Goal: Transaction & Acquisition: Purchase product/service

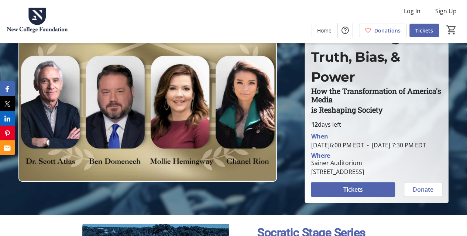
scroll to position [29, 0]
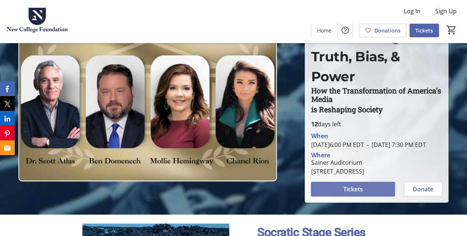
click at [357, 193] on span "Tickets" at bounding box center [353, 189] width 20 height 9
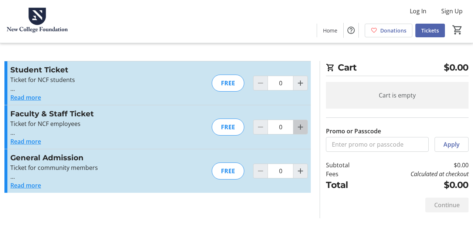
click at [306, 126] on span "Increment by one" at bounding box center [300, 127] width 14 height 14
type input "1"
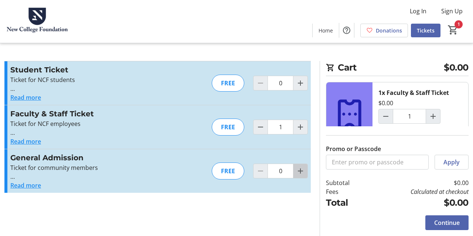
click at [299, 172] on mat-icon "Increment by one" at bounding box center [300, 171] width 9 height 9
type input "1"
click at [450, 220] on span "Continue" at bounding box center [446, 222] width 25 height 9
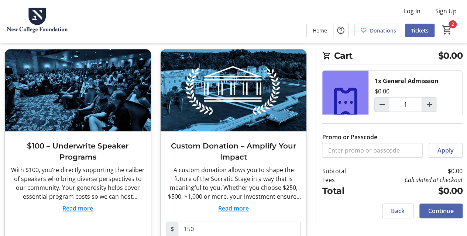
scroll to position [281, 0]
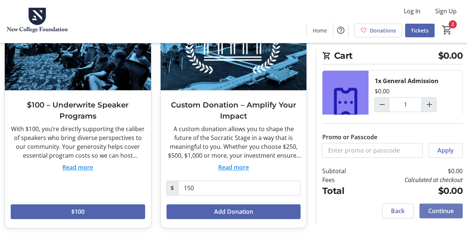
click at [450, 206] on span at bounding box center [440, 211] width 43 height 18
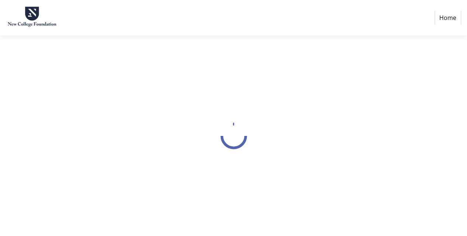
select select "US"
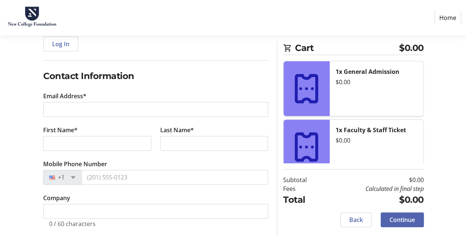
scroll to position [94, 0]
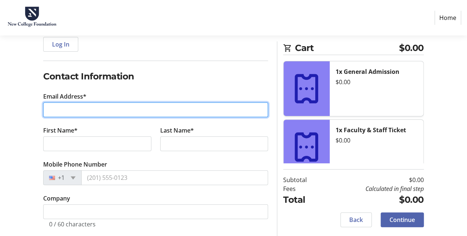
click at [163, 107] on input "Email Address*" at bounding box center [155, 109] width 225 height 15
type input "[EMAIL_ADDRESS][DOMAIN_NAME]"
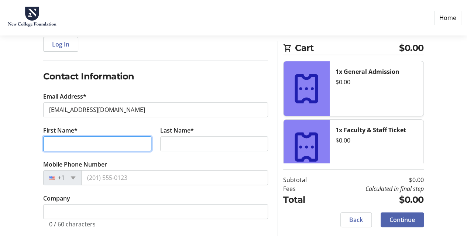
click at [110, 143] on input "First Name*" at bounding box center [97, 143] width 108 height 15
type input "Deja"
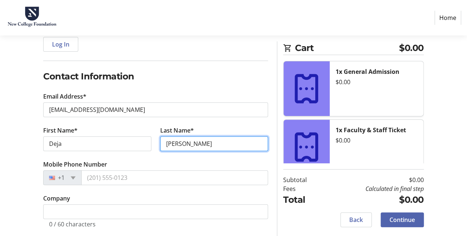
scroll to position [103, 0]
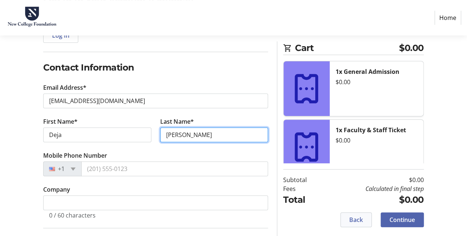
type input "[PERSON_NAME]"
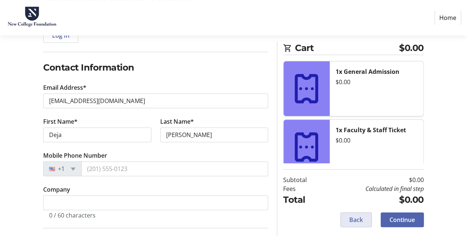
click at [354, 219] on span "Back" at bounding box center [356, 219] width 14 height 9
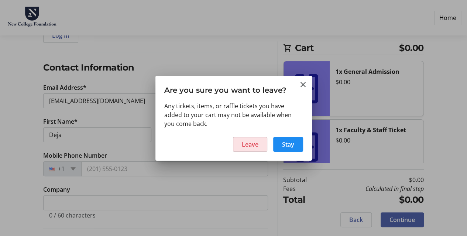
click at [255, 142] on span "Leave" at bounding box center [250, 144] width 17 height 9
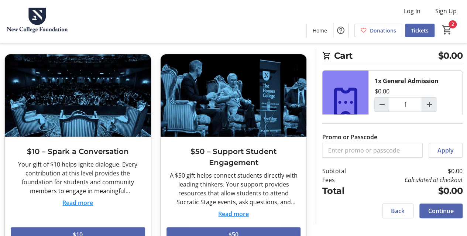
scroll to position [30, 0]
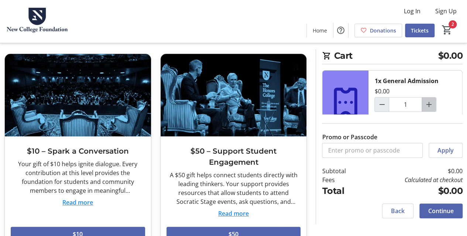
click at [431, 103] on mat-icon "Increment by one" at bounding box center [429, 104] width 9 height 9
type input "2"
click at [431, 103] on div at bounding box center [429, 104] width 15 height 15
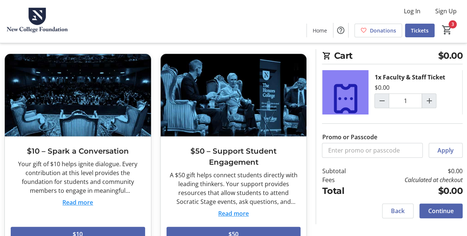
scroll to position [85, 0]
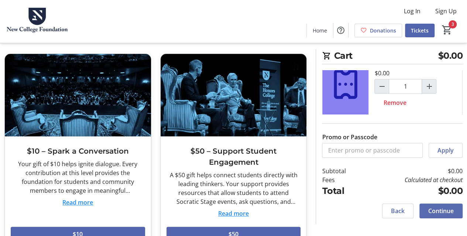
click at [435, 210] on span "Continue" at bounding box center [440, 210] width 25 height 9
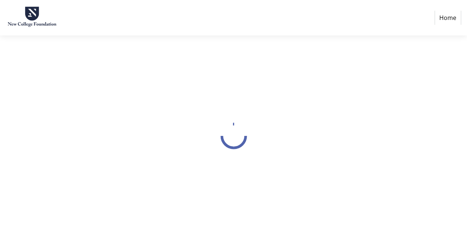
select select "US"
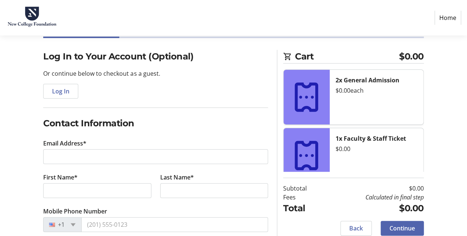
scroll to position [61, 0]
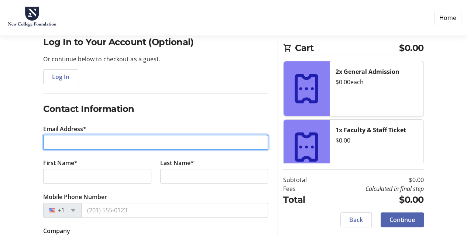
click at [213, 147] on input "Email Address*" at bounding box center [155, 142] width 225 height 15
type input "[EMAIL_ADDRESS][DOMAIN_NAME]"
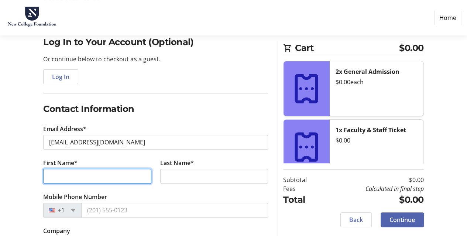
click at [102, 177] on input "First Name*" at bounding box center [97, 176] width 108 height 15
type input "Deja"
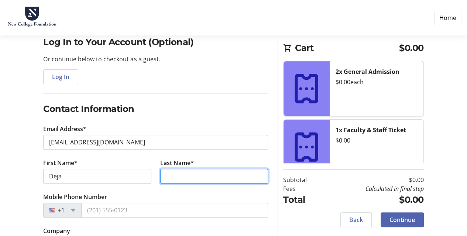
click at [181, 176] on input "Last Name*" at bounding box center [214, 176] width 108 height 15
type input "[PERSON_NAME]"
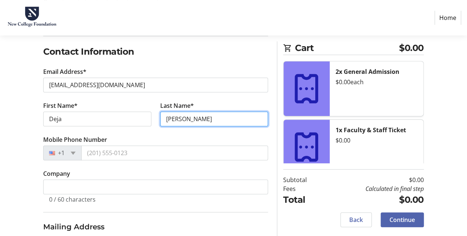
scroll to position [121, 0]
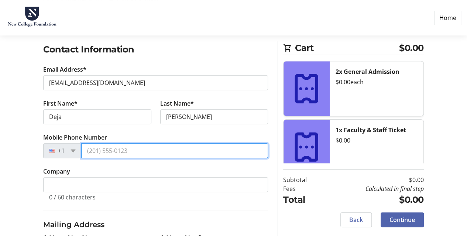
click at [159, 148] on input "Mobile Phone Number" at bounding box center [174, 150] width 187 height 15
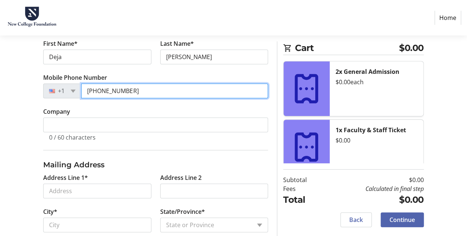
scroll to position [181, 0]
type input "[PHONE_NUMBER]"
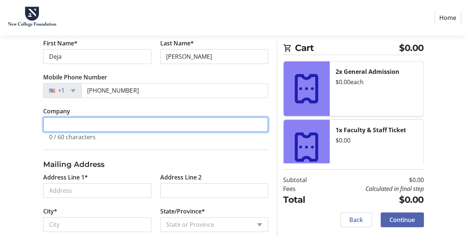
click at [165, 122] on input "Company" at bounding box center [155, 124] width 225 height 15
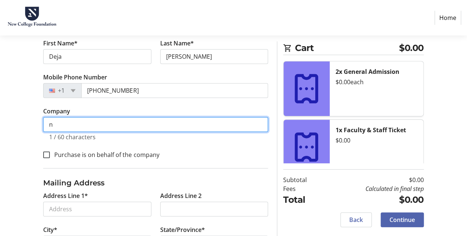
scroll to position [199, 0]
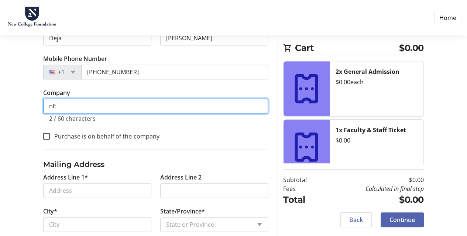
type input "n"
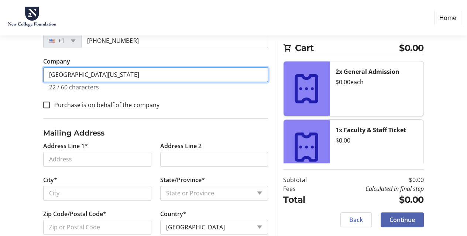
scroll to position [245, 0]
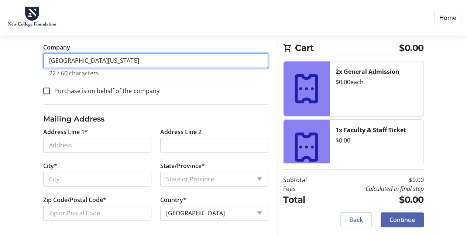
type input "[GEOGRAPHIC_DATA][US_STATE]"
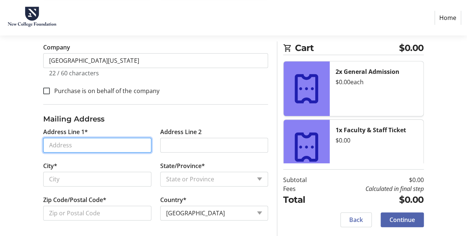
click at [101, 143] on input "Address Line 1*" at bounding box center [97, 145] width 108 height 15
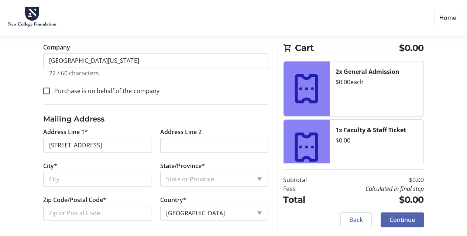
type input "[STREET_ADDRESS]"
type input "Bradenton"
select select "FL"
type input "34209"
click at [410, 220] on span "Continue" at bounding box center [402, 219] width 25 height 9
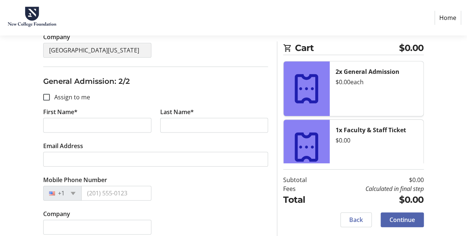
scroll to position [253, 0]
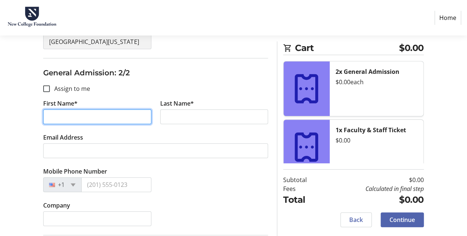
click at [125, 118] on input "First Name*" at bounding box center [97, 116] width 108 height 15
type input "Mari"
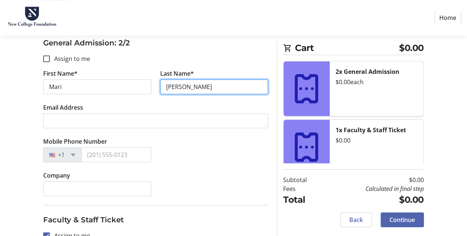
scroll to position [283, 0]
type input "[PERSON_NAME]"
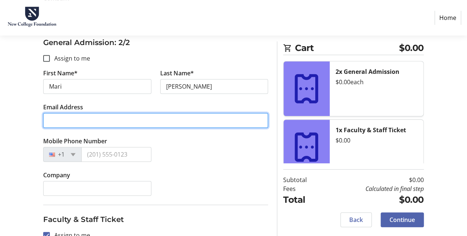
click at [125, 118] on input "Email Address" at bounding box center [155, 120] width 225 height 15
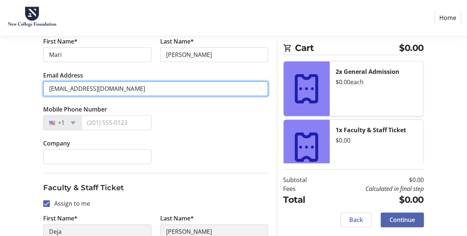
scroll to position [315, 0]
type input "[EMAIL_ADDRESS][DOMAIN_NAME]"
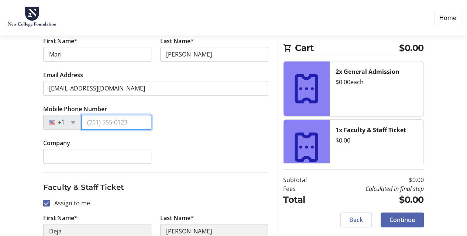
click at [125, 118] on input "Mobile Phone Number" at bounding box center [116, 122] width 70 height 15
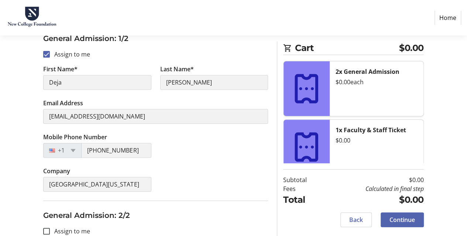
scroll to position [86, 0]
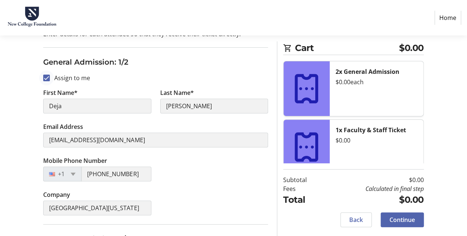
type input "[PHONE_NUMBER]"
click at [45, 80] on input "Assign to me" at bounding box center [46, 78] width 7 height 7
checkbox input "false"
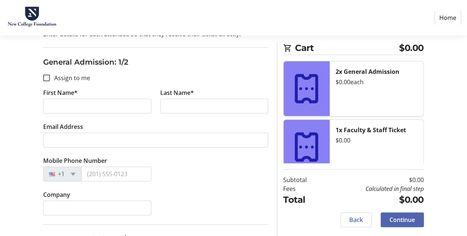
click at [174, 162] on div "Mobile Phone Number +1" at bounding box center [156, 173] width 234 height 34
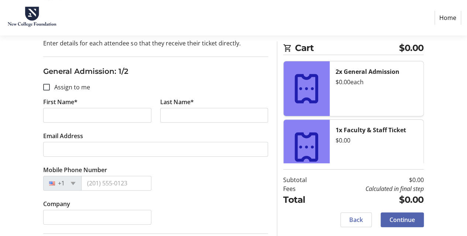
scroll to position [78, 0]
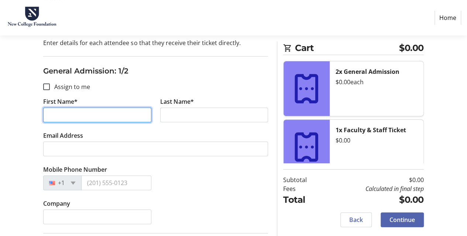
click at [134, 114] on input "First Name*" at bounding box center [97, 114] width 108 height 15
type input "[PERSON_NAME]"
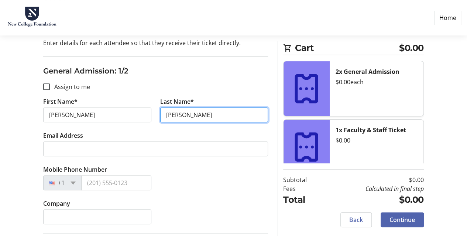
type input "[PERSON_NAME]"
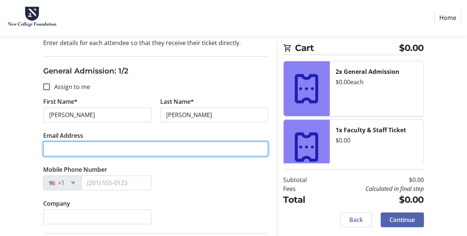
click at [124, 147] on input "Email Address" at bounding box center [155, 148] width 225 height 15
type input "[EMAIL_ADDRESS][DOMAIN_NAME]"
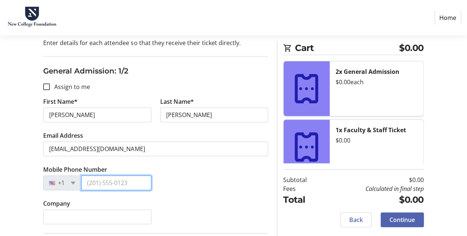
click at [118, 185] on input "Mobile Phone Number" at bounding box center [116, 182] width 70 height 15
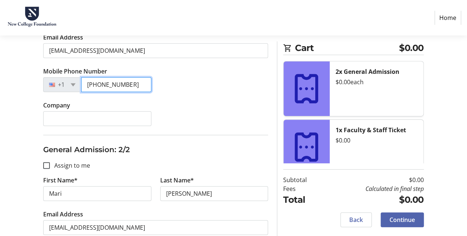
scroll to position [176, 0]
type input "[PHONE_NUMBER]"
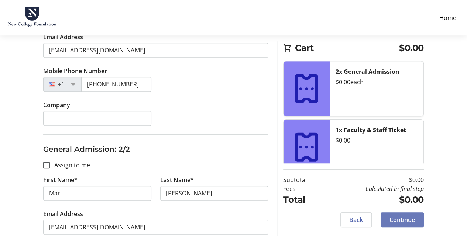
click at [394, 216] on span "Continue" at bounding box center [402, 219] width 25 height 9
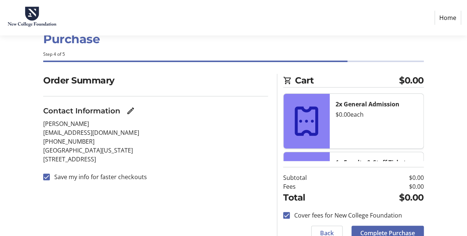
scroll to position [55, 0]
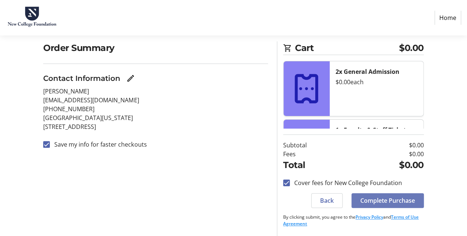
click at [383, 203] on span "Complete Purchase" at bounding box center [387, 200] width 55 height 9
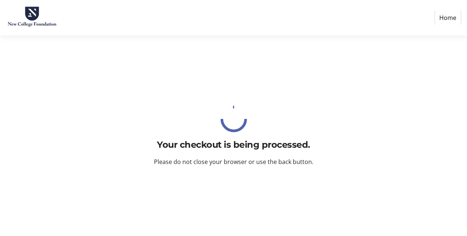
scroll to position [0, 0]
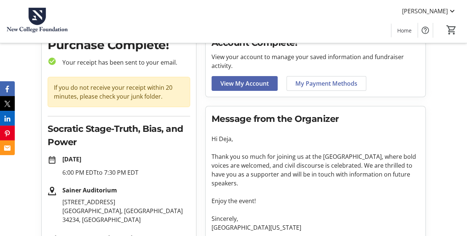
scroll to position [37, 0]
